Goal: Check status: Check status

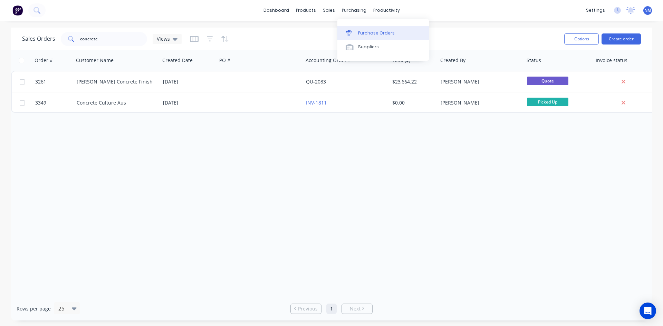
click at [369, 33] on div "Purchase Orders" at bounding box center [376, 33] width 37 height 6
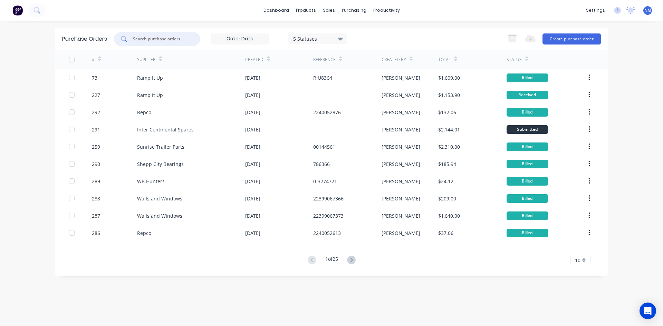
click at [184, 40] on input "text" at bounding box center [160, 39] width 57 height 7
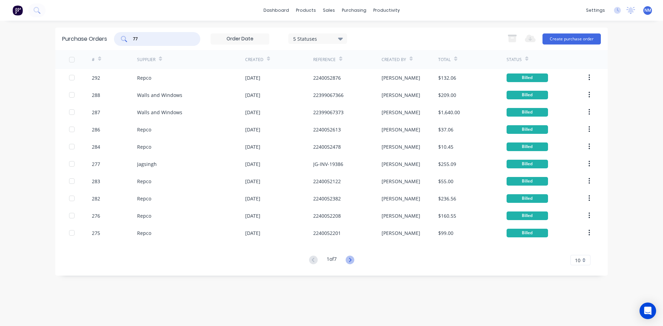
type input "77"
click at [351, 261] on icon at bounding box center [350, 260] width 2 height 4
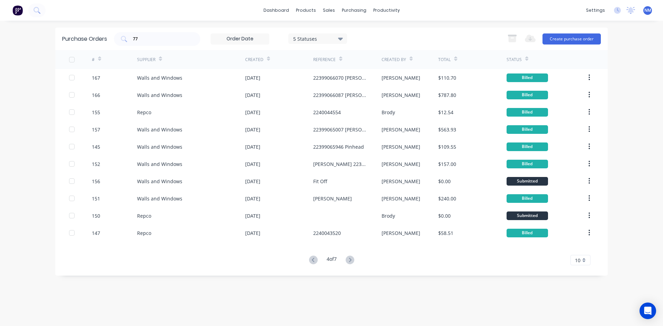
click at [351, 261] on icon at bounding box center [350, 260] width 2 height 4
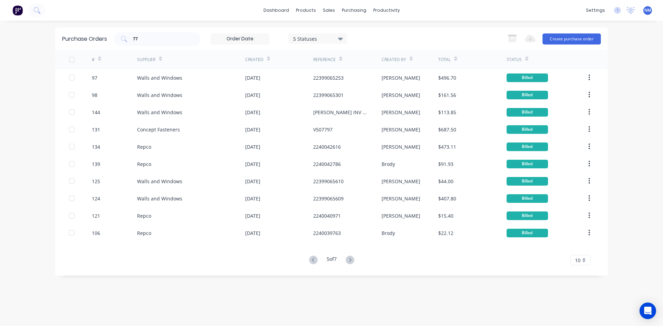
click at [351, 261] on icon at bounding box center [350, 260] width 2 height 4
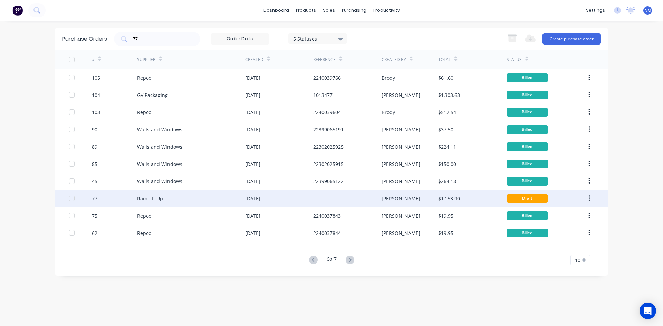
click at [309, 198] on div "[DATE]" at bounding box center [279, 198] width 68 height 17
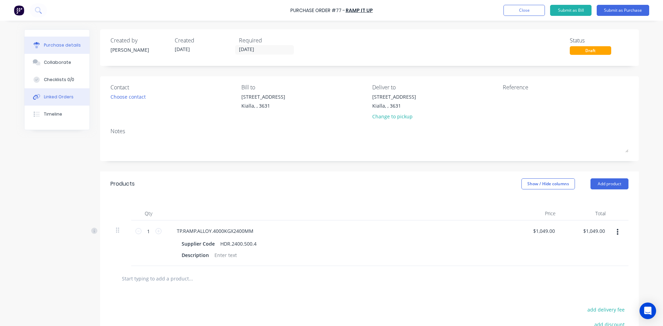
click at [59, 102] on button "Linked Orders" at bounding box center [57, 96] width 65 height 17
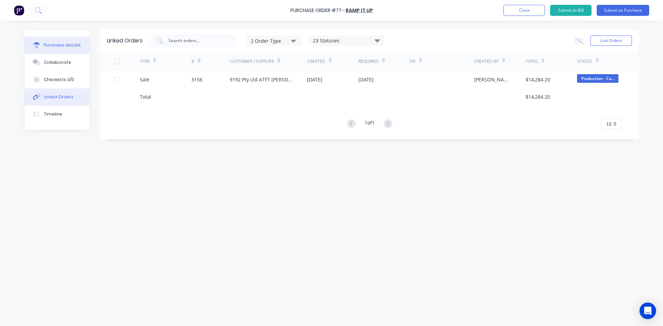
click at [62, 44] on div "Purchase details" at bounding box center [62, 45] width 37 height 6
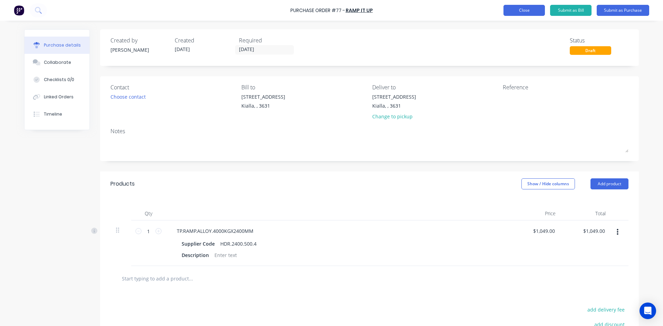
click at [529, 9] on button "Close" at bounding box center [523, 10] width 41 height 11
